Goal: Navigation & Orientation: Go to known website

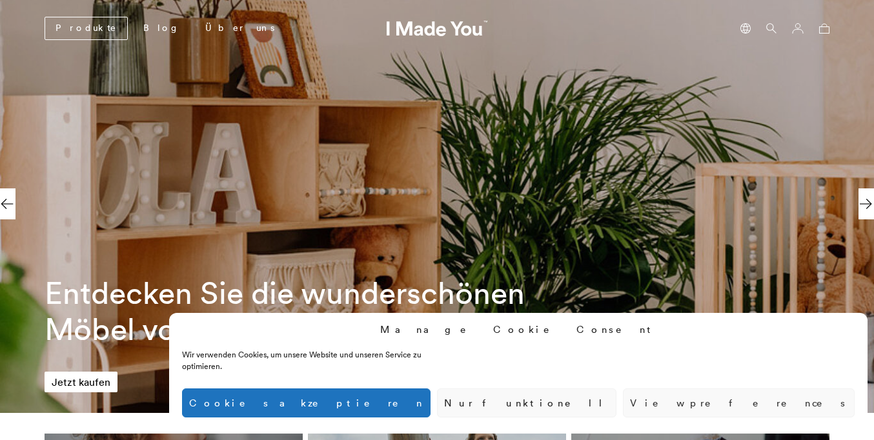
scroll to position [0, 593]
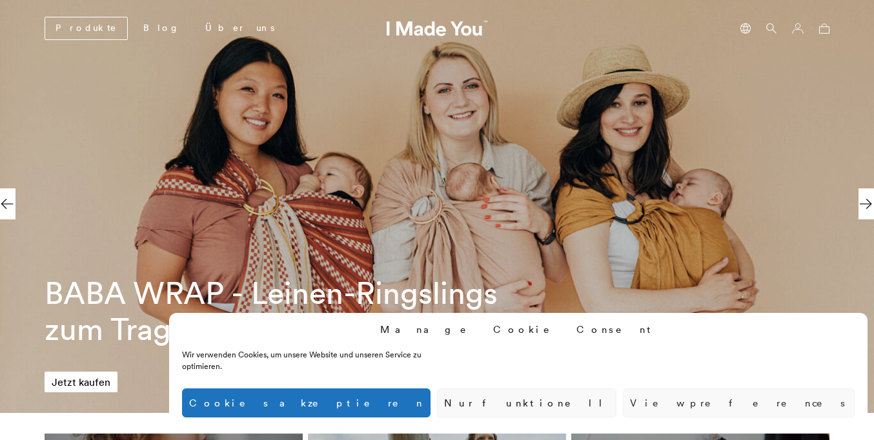
click at [431, 403] on button "Cookies akzeptieren" at bounding box center [306, 403] width 249 height 29
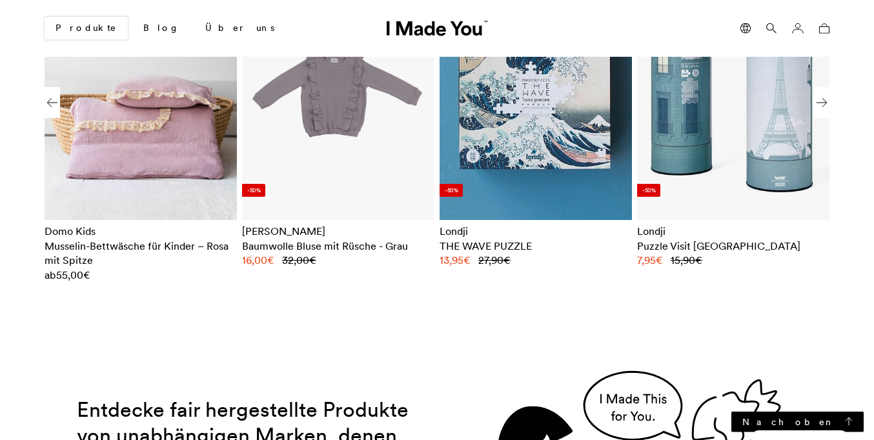
scroll to position [0, 3557]
